Goal: Task Accomplishment & Management: Use online tool/utility

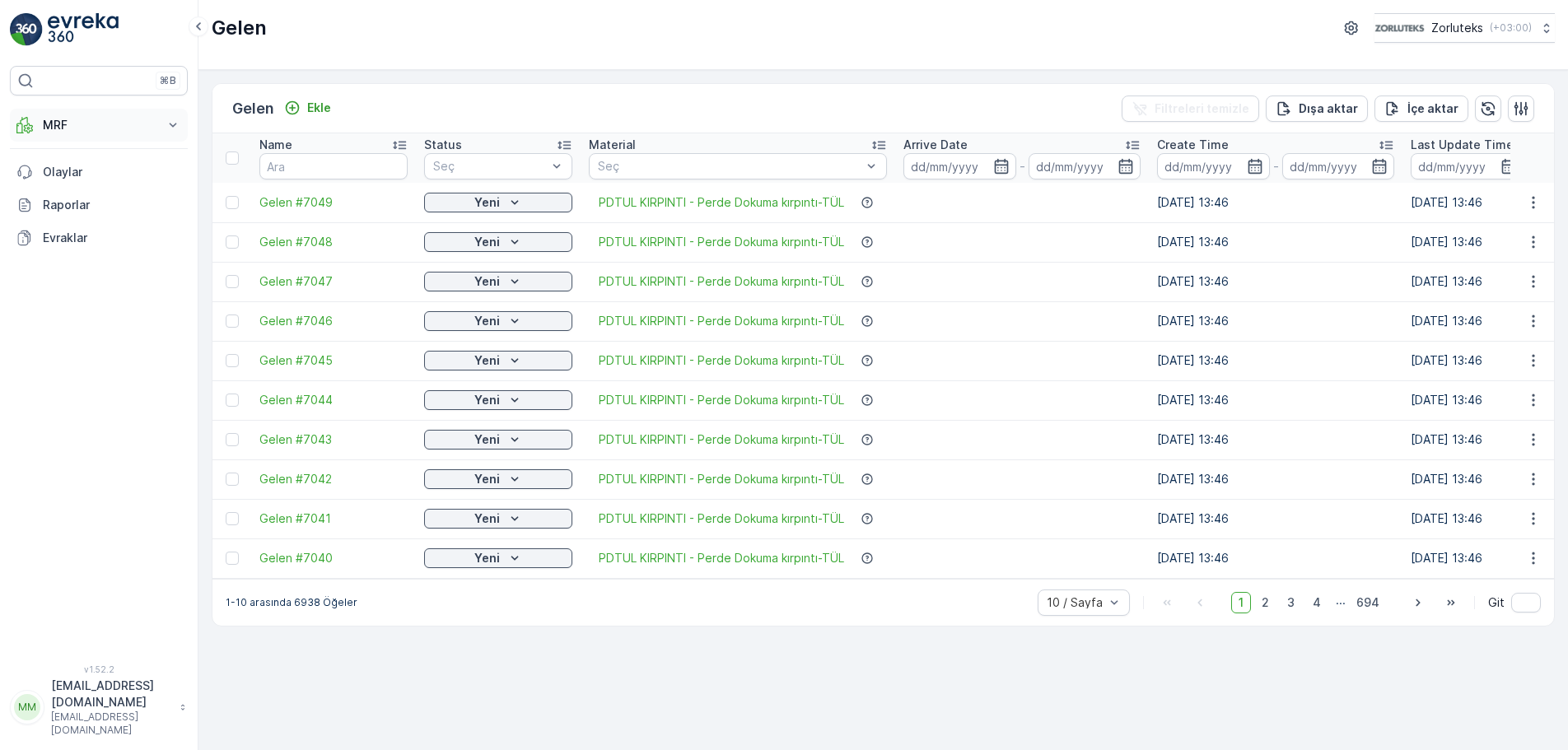
click at [119, 123] on p "MRF" at bounding box center [98, 125] width 112 height 17
click at [70, 174] on p "Gelen" at bounding box center [59, 176] width 33 height 17
click at [227, 204] on div at bounding box center [233, 203] width 13 height 13
click at [226, 196] on input "checkbox" at bounding box center [226, 196] width 0 height 0
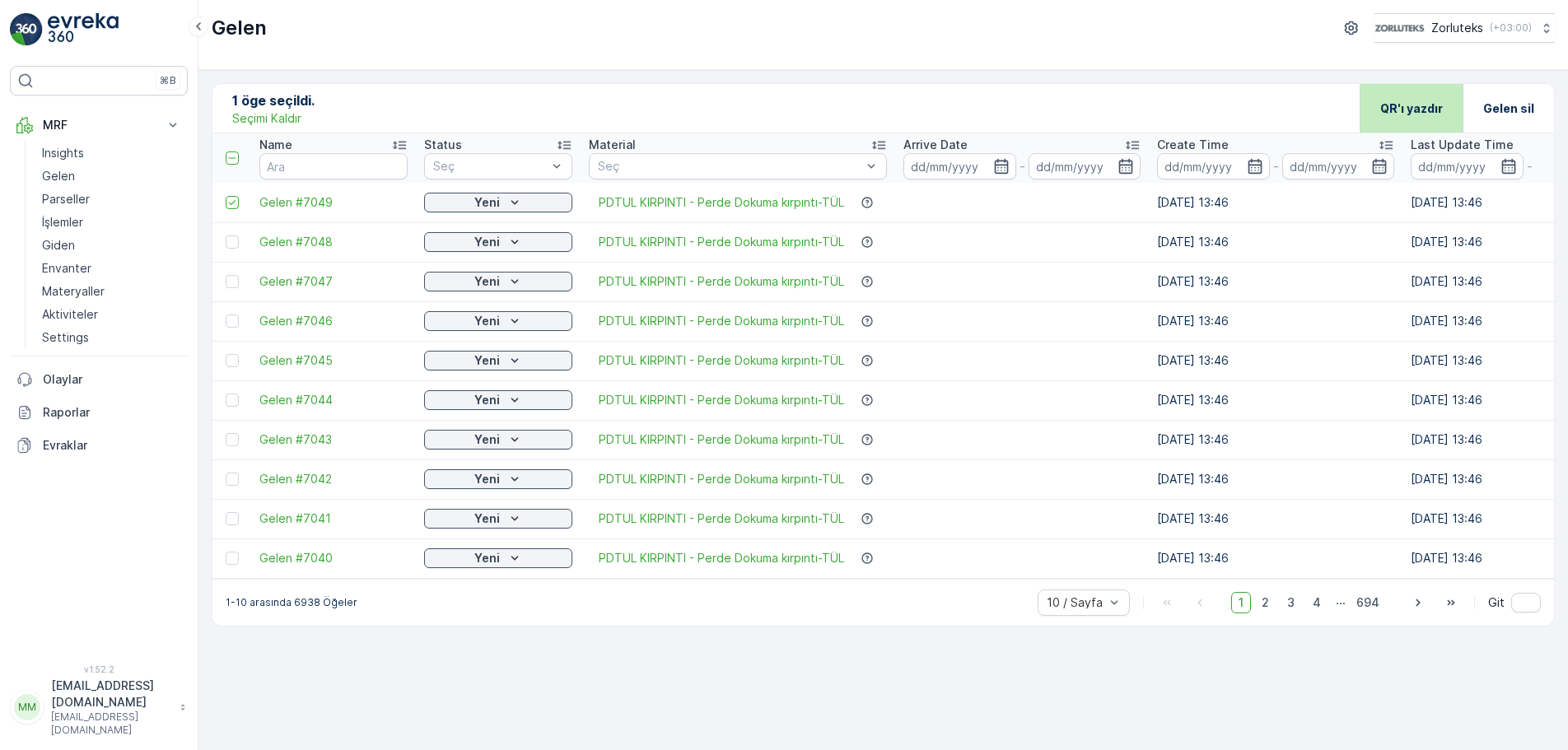
click at [1390, 118] on div "QR'ı yazdır" at bounding box center [1412, 108] width 63 height 49
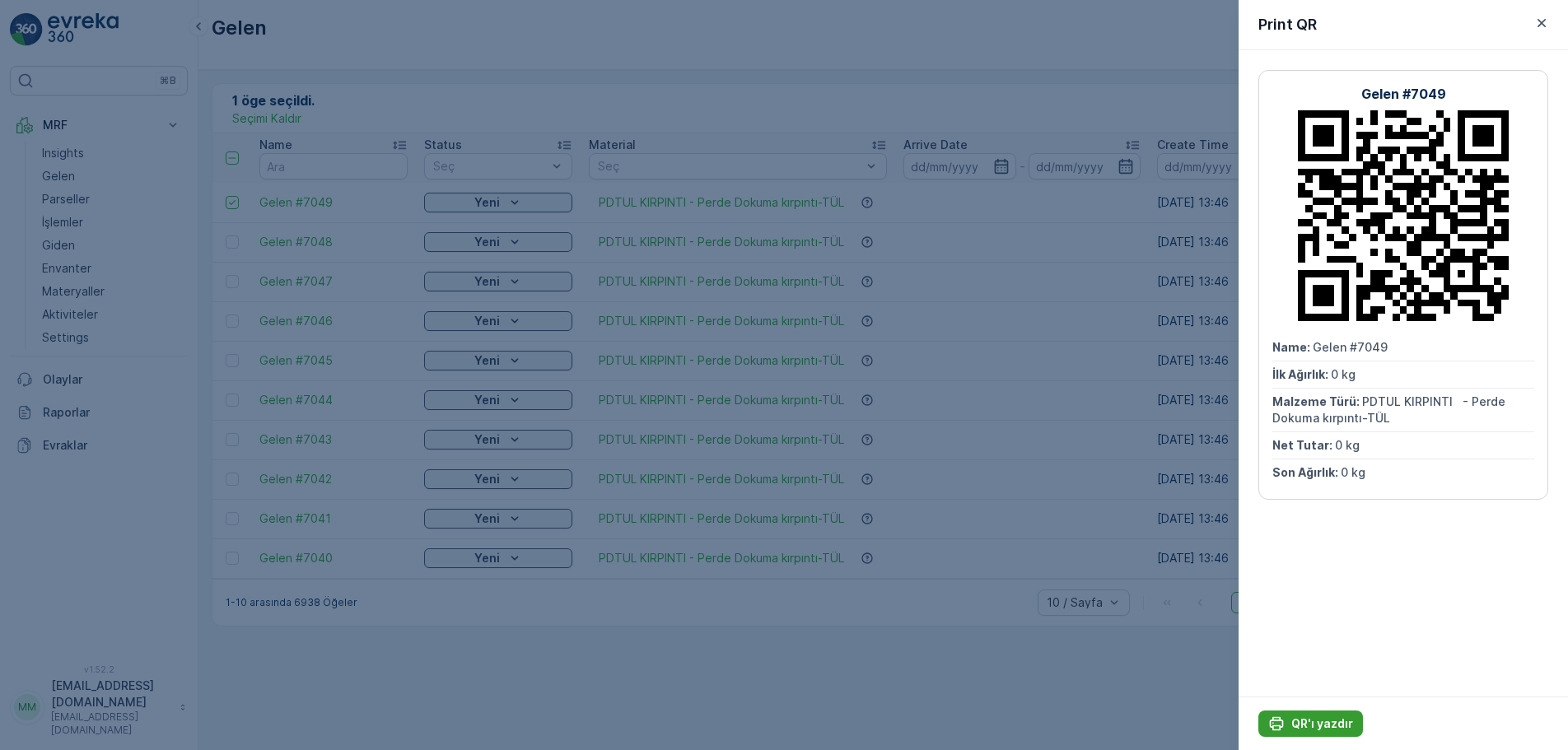
click at [1329, 719] on p "QR'ı yazdır" at bounding box center [1322, 724] width 62 height 17
click at [1540, 26] on icon "button" at bounding box center [1542, 23] width 17 height 17
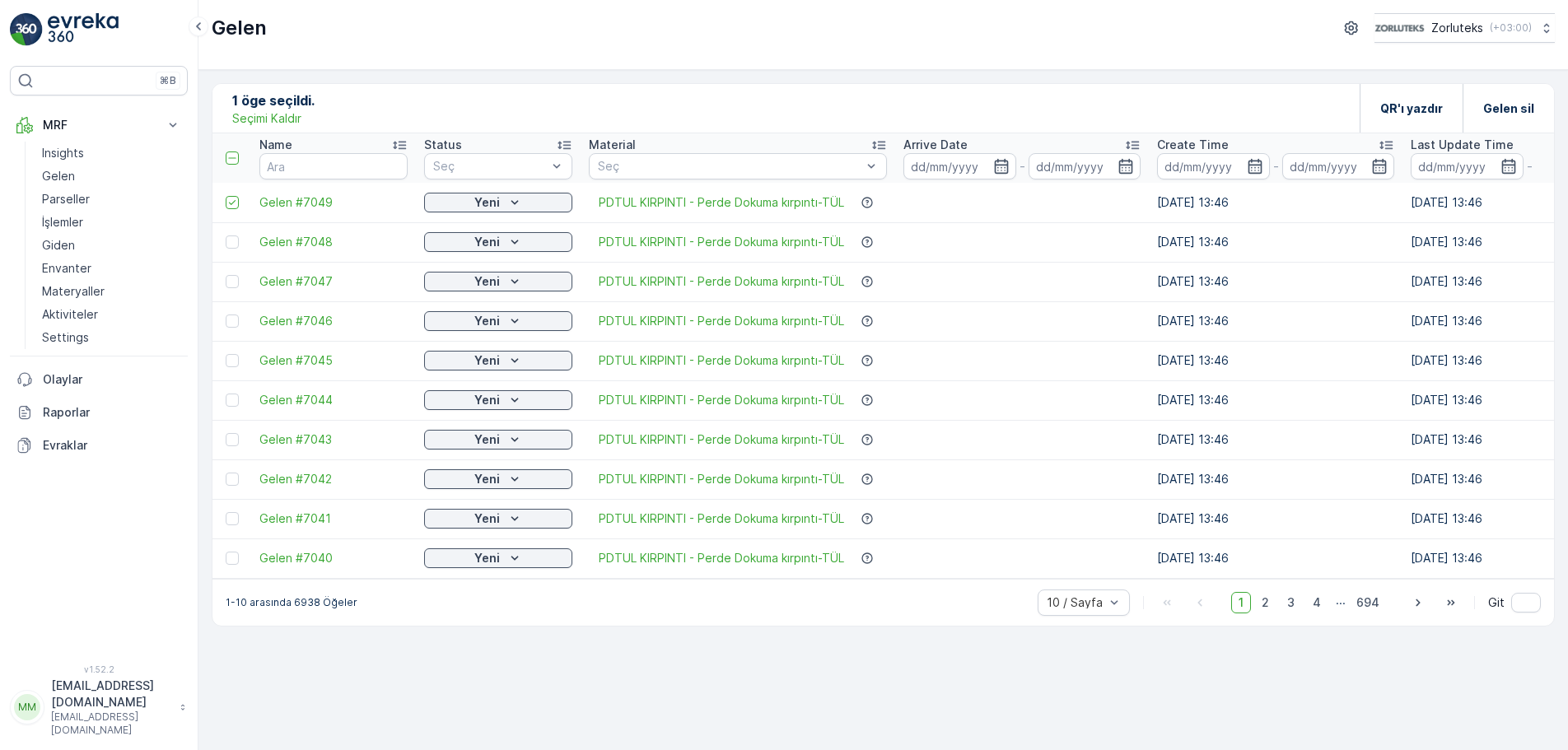
drag, startPoint x: 992, startPoint y: 665, endPoint x: 976, endPoint y: 666, distance: 16.0
click at [992, 665] on div "1 öge seçildi. Seçimi Kaldır QR'ı yazdır Gelen sil Name Status Seç Material Seç…" at bounding box center [883, 410] width 1369 height 680
